Goal: Task Accomplishment & Management: Use online tool/utility

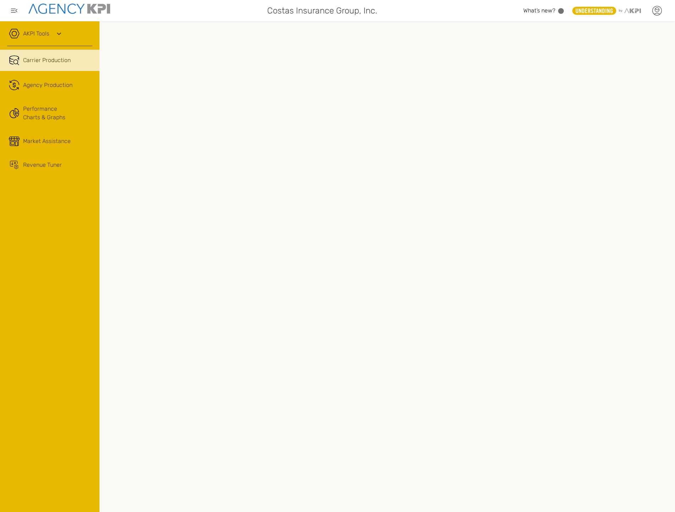
click at [658, 13] on icon at bounding box center [657, 13] width 6 height 1
click at [631, 69] on li "Log Out" at bounding box center [626, 73] width 79 height 18
click at [30, 81] on span "Agency Production" at bounding box center [47, 85] width 49 height 9
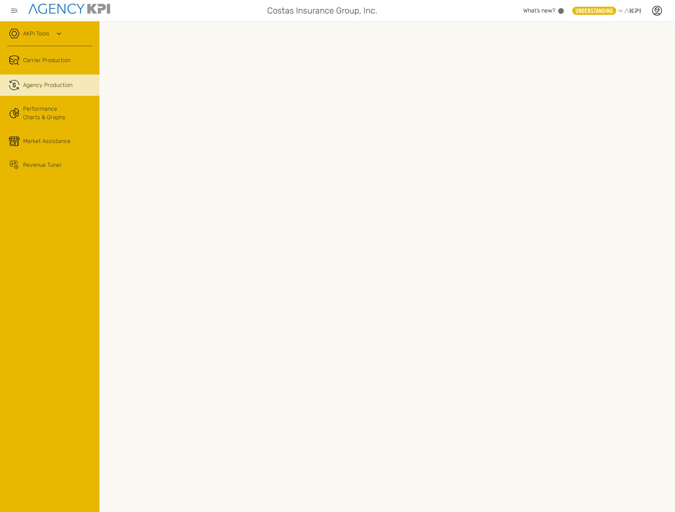
click at [52, 36] on div "AKPI Tools" at bounding box center [49, 37] width 85 height 18
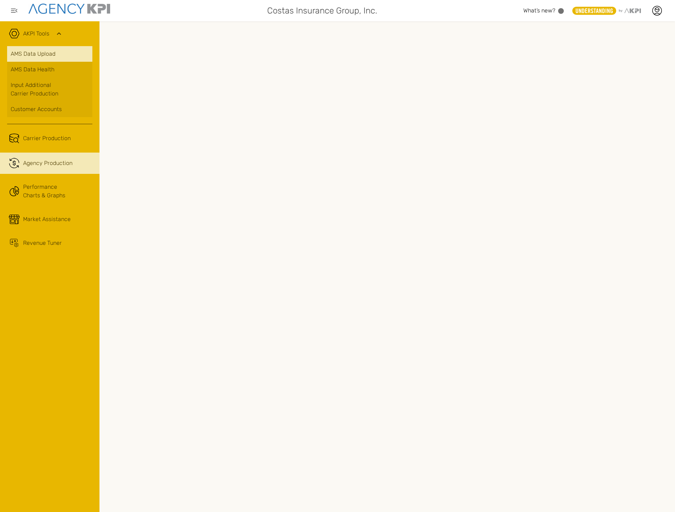
click at [52, 52] on link "AMS Data Upload" at bounding box center [49, 54] width 85 height 16
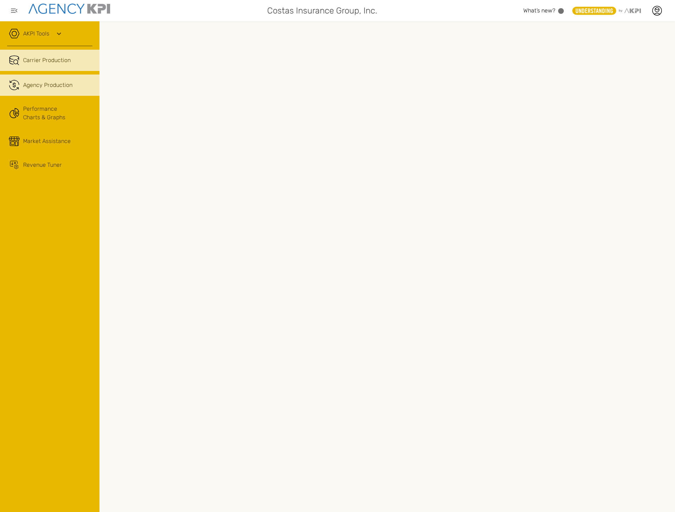
click at [16, 91] on link ".cls-1{fill:none;stroke:#221f20;stroke-linecap:round;stroke-linejoin:round;stro…" at bounding box center [49, 85] width 99 height 21
